Goal: Task Accomplishment & Management: Manage account settings

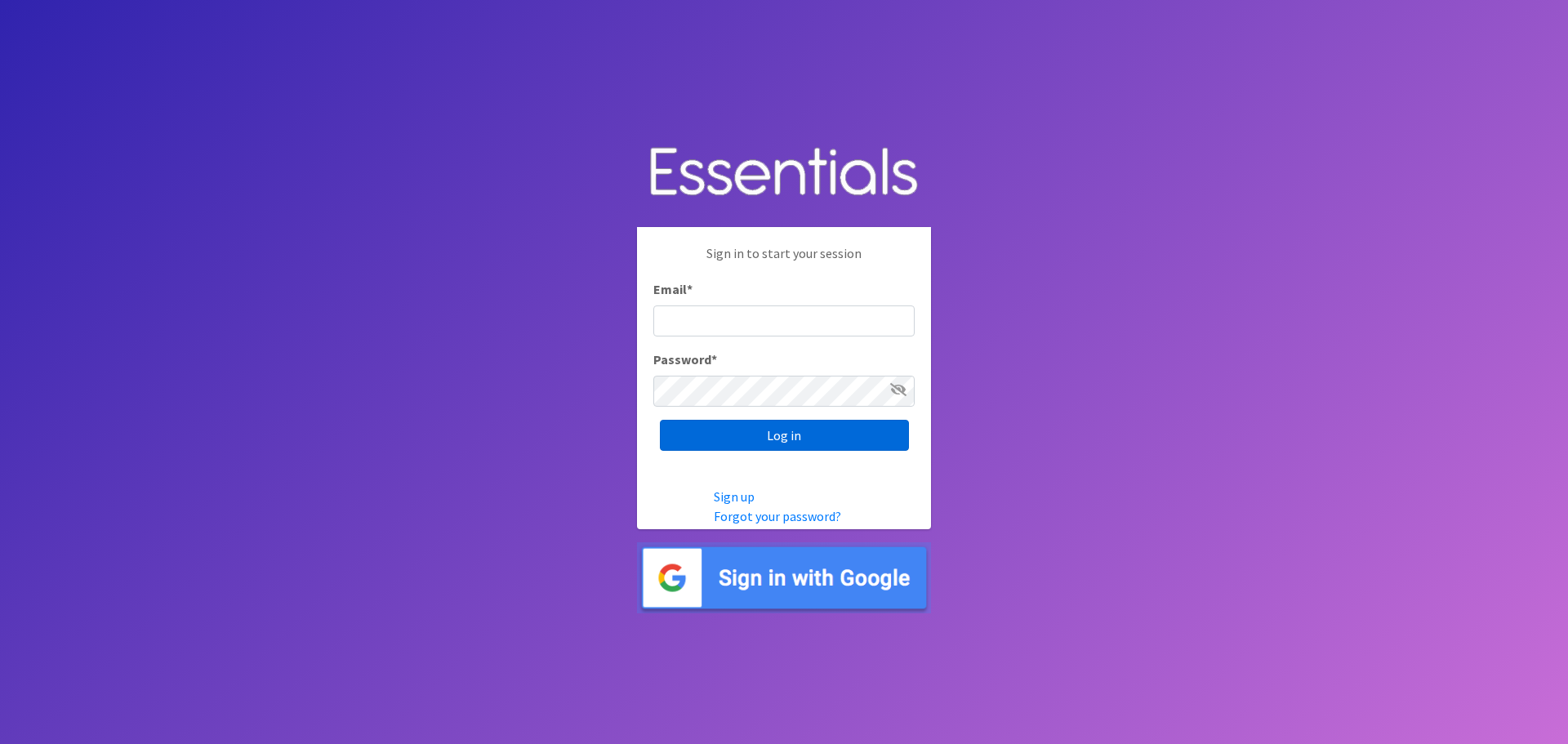
type input "[EMAIL_ADDRESS][DOMAIN_NAME][PERSON_NAME]"
click at [794, 445] on input "Log in" at bounding box center [784, 434] width 249 height 31
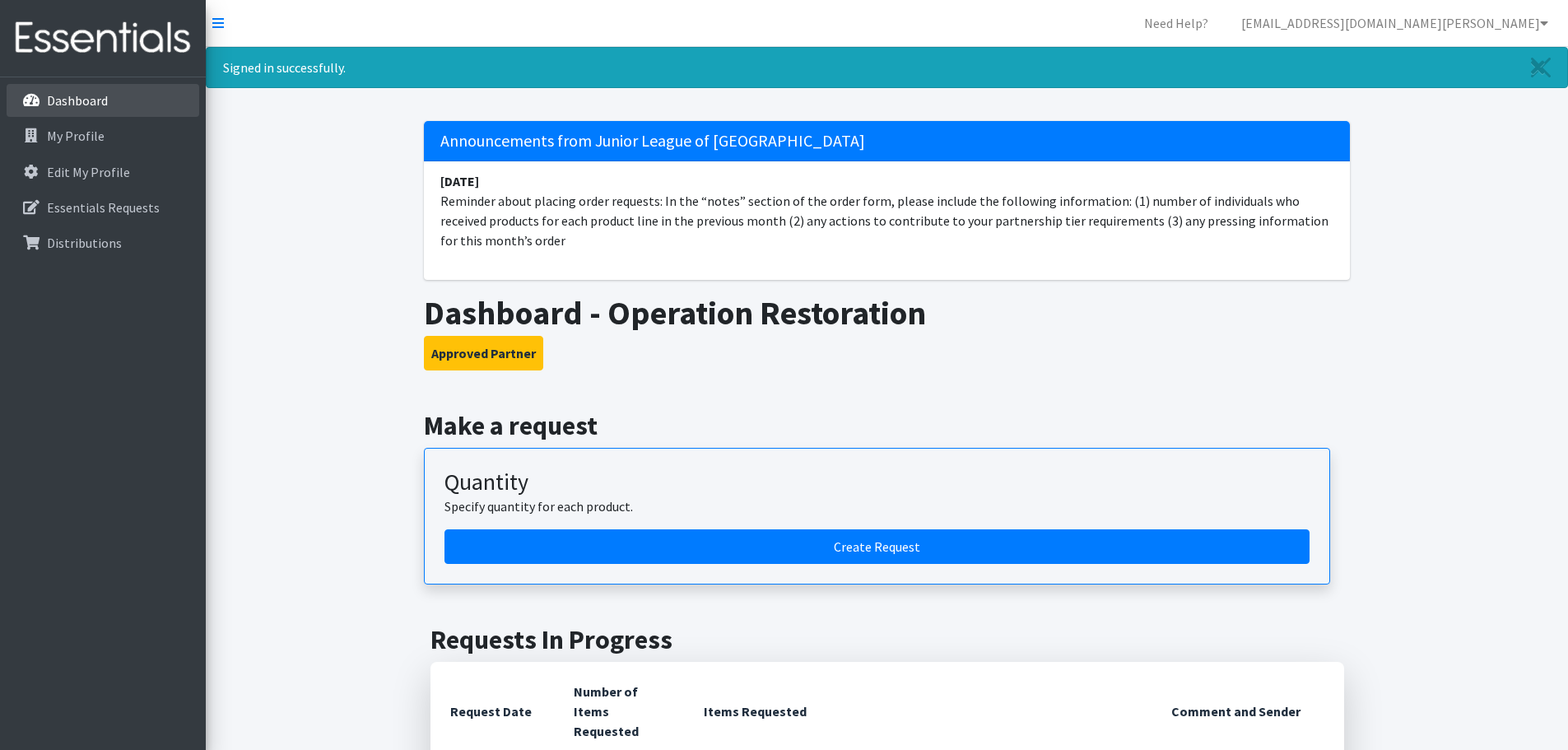
click at [66, 89] on link "Dashboard" at bounding box center [103, 100] width 193 height 33
